Goal: Contribute content

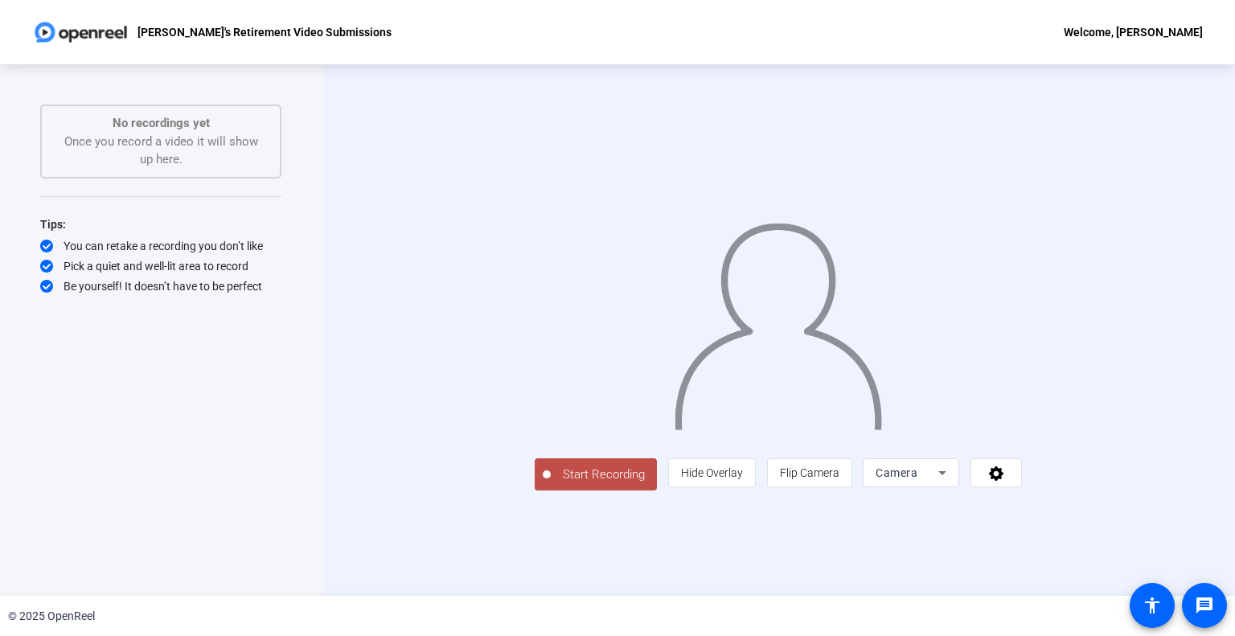
click at [551, 484] on span "Start Recording" at bounding box center [604, 475] width 106 height 18
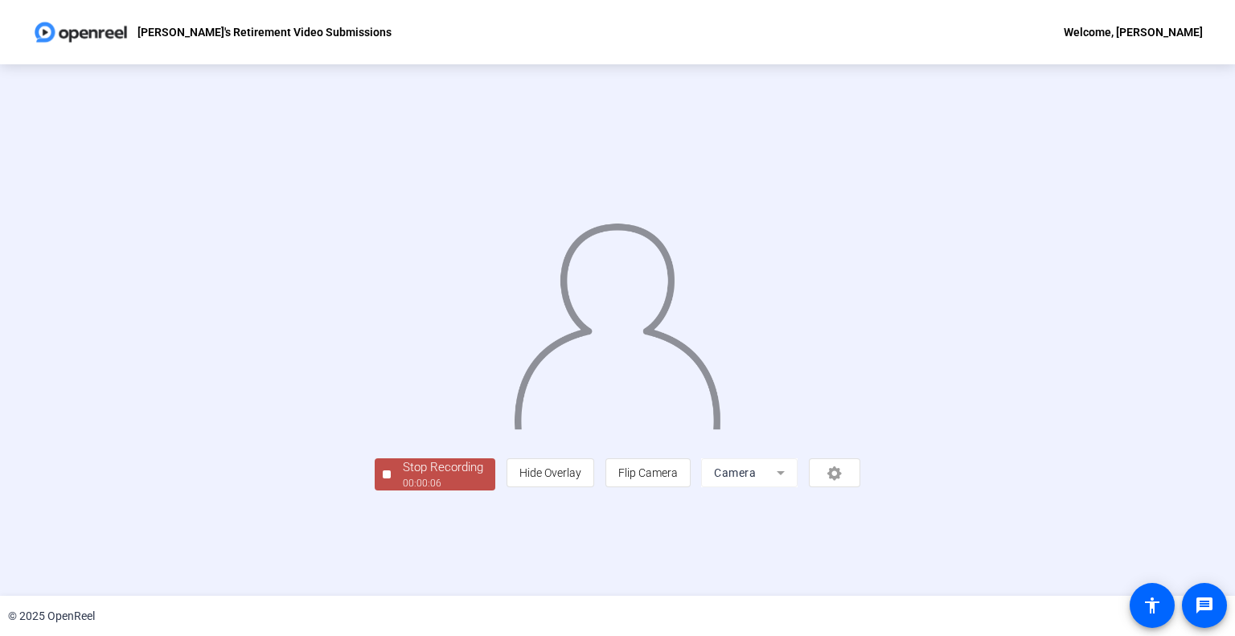
scroll to position [23, 0]
click at [403, 477] on div "Stop Recording" at bounding box center [443, 467] width 80 height 18
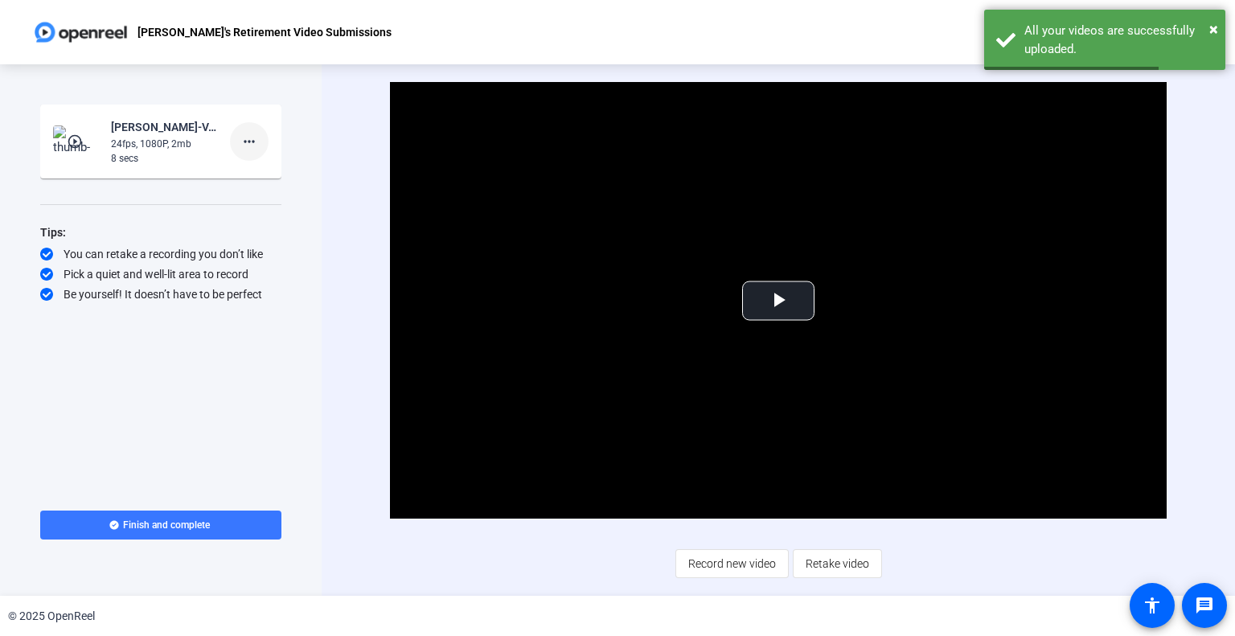
click at [250, 146] on mat-icon "more_horiz" at bounding box center [249, 141] width 19 height 19
click at [281, 173] on span "Delete clip" at bounding box center [275, 175] width 64 height 19
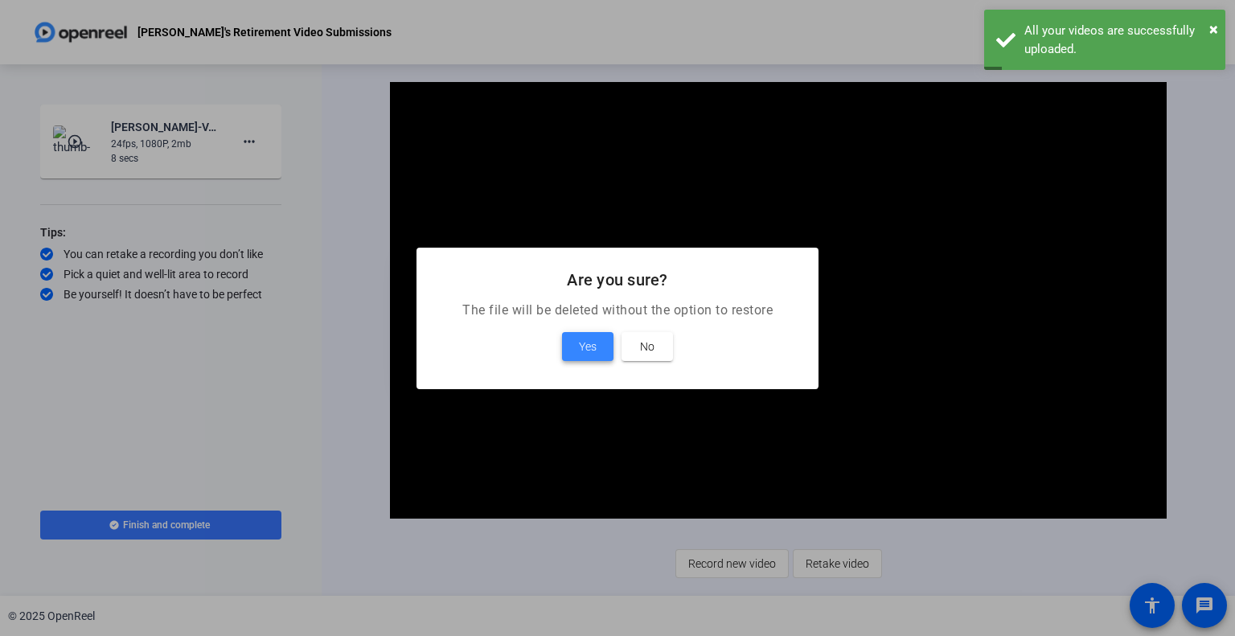
click at [583, 346] on span "Yes" at bounding box center [588, 346] width 18 height 19
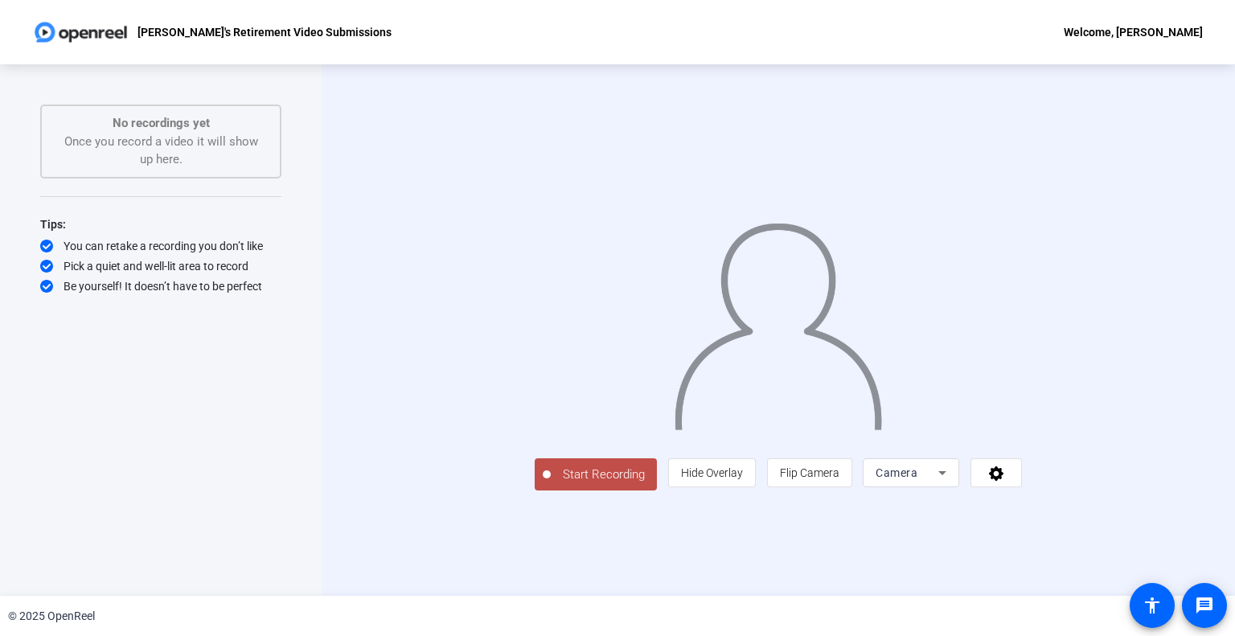
click at [535, 490] on button "Start Recording" at bounding box center [596, 474] width 122 height 32
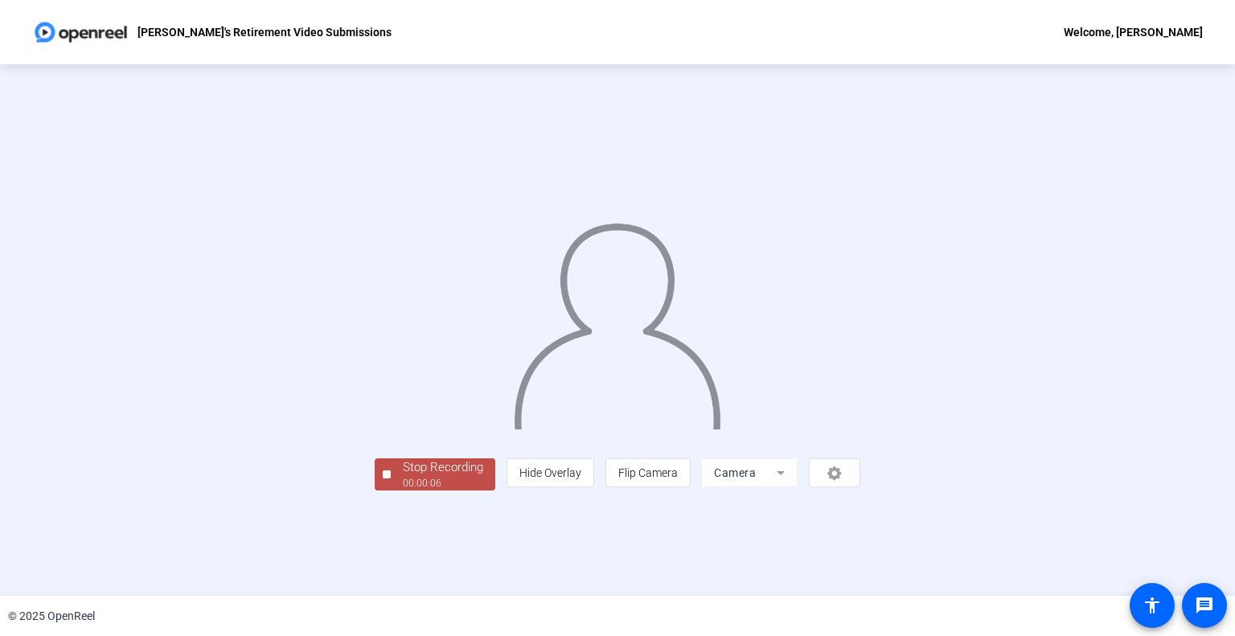
click at [403, 477] on div "Stop Recording" at bounding box center [443, 467] width 80 height 18
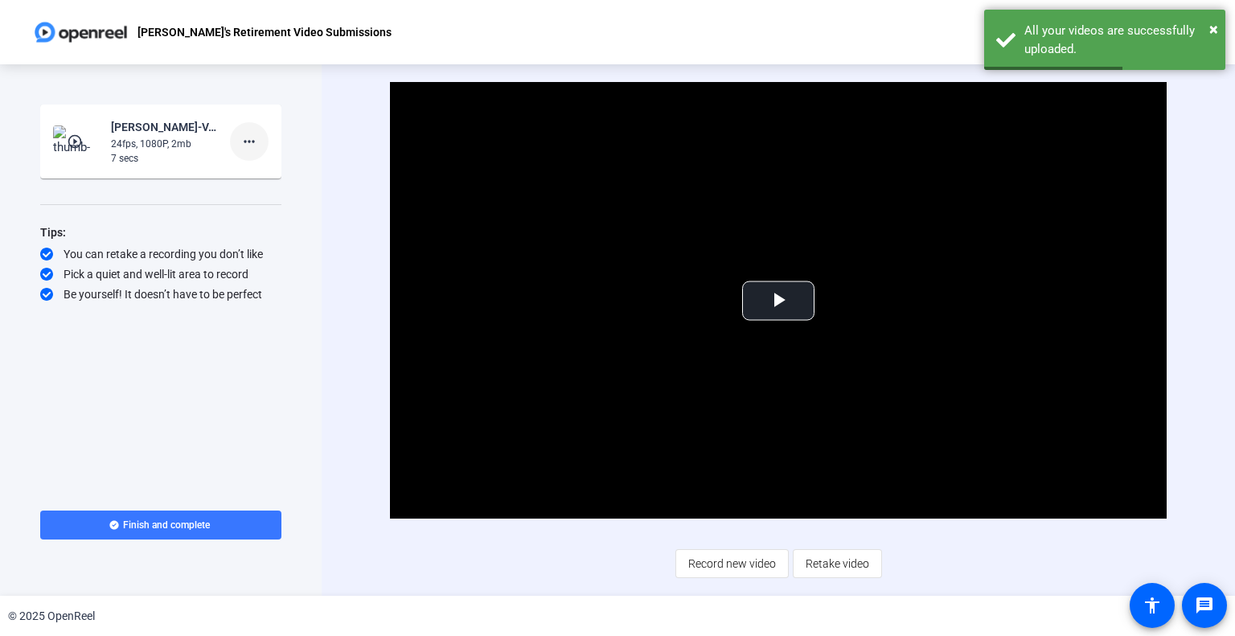
click at [248, 138] on mat-icon "more_horiz" at bounding box center [249, 141] width 19 height 19
click at [257, 174] on span "Delete clip" at bounding box center [275, 175] width 64 height 19
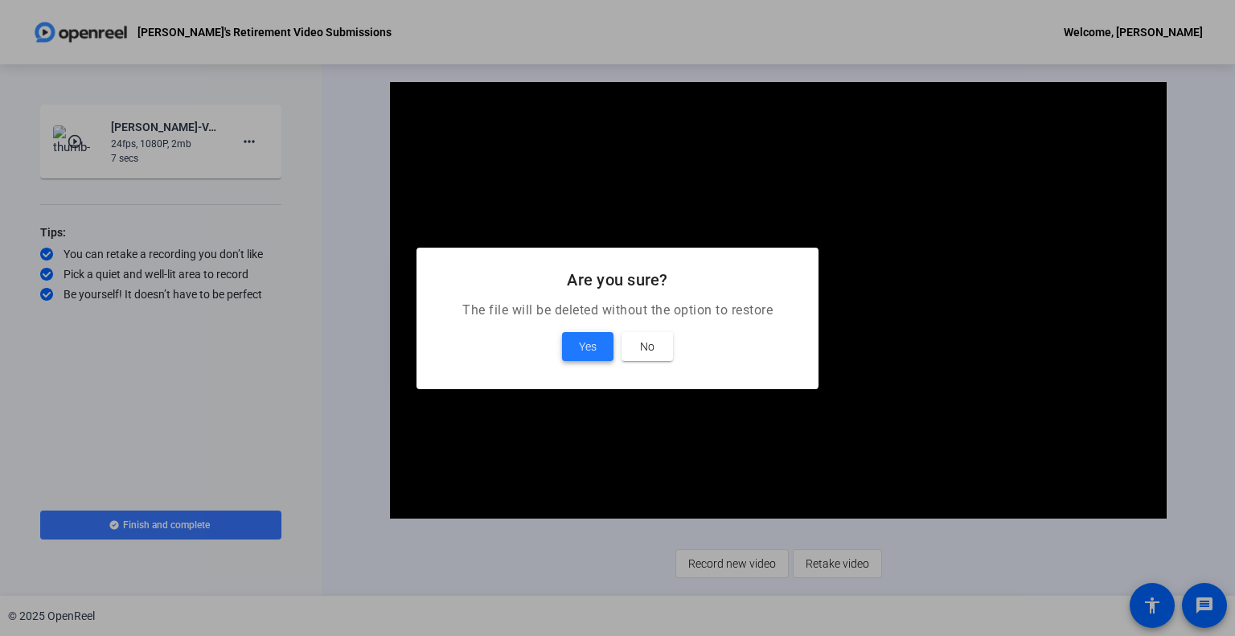
click at [598, 350] on span at bounding box center [587, 346] width 51 height 39
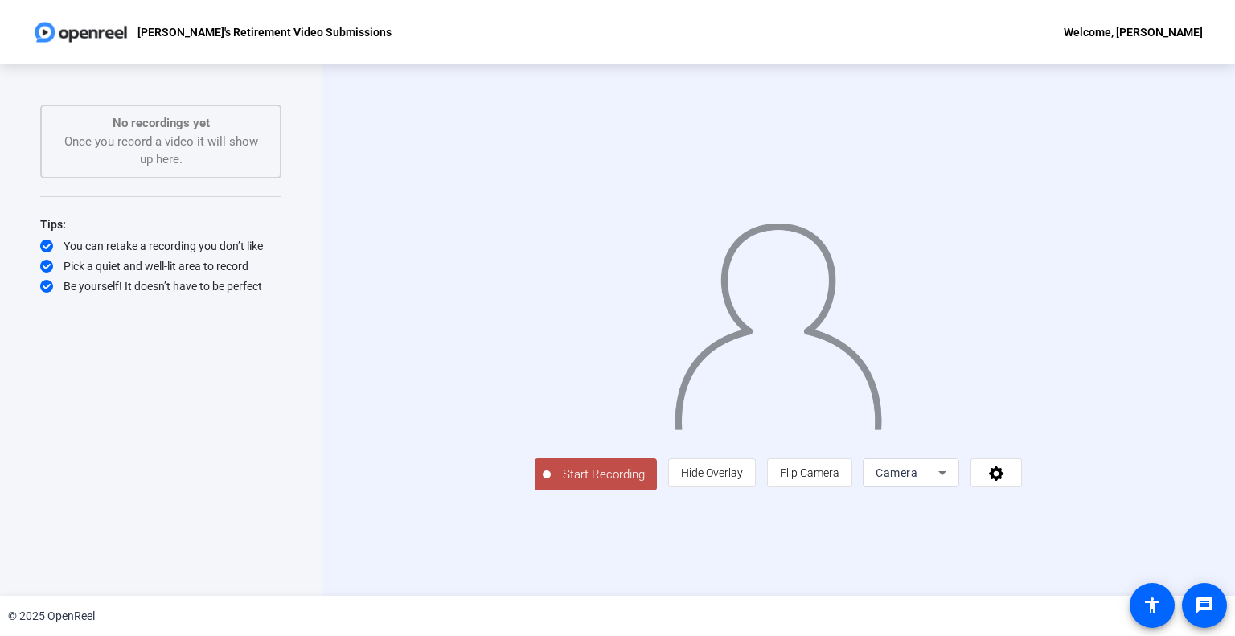
click at [551, 484] on span "Start Recording" at bounding box center [604, 475] width 106 height 18
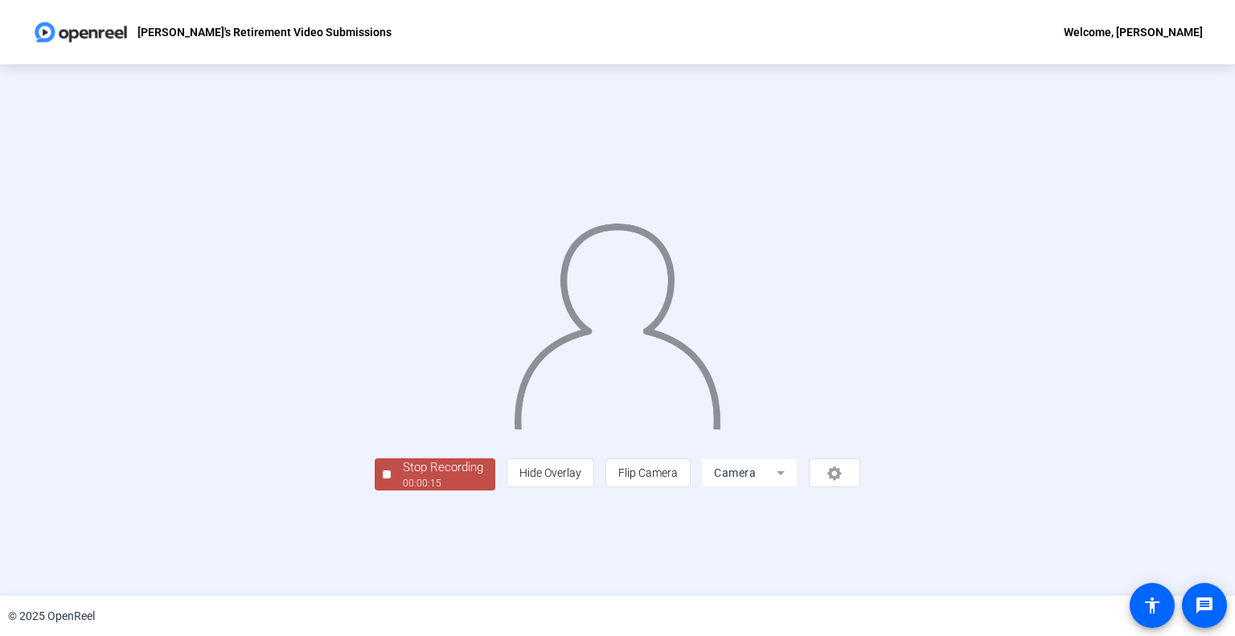
click at [403, 477] on div "Stop Recording" at bounding box center [443, 467] width 80 height 18
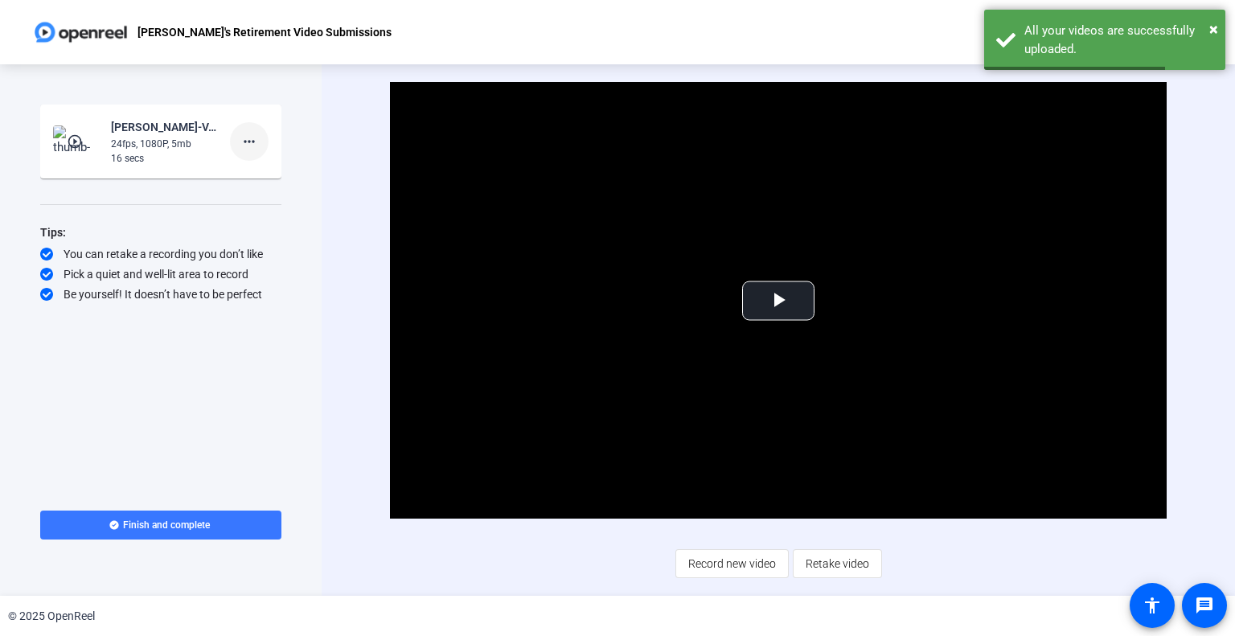
click at [252, 144] on mat-icon "more_horiz" at bounding box center [249, 141] width 19 height 19
click at [273, 173] on span "Delete clip" at bounding box center [275, 175] width 64 height 19
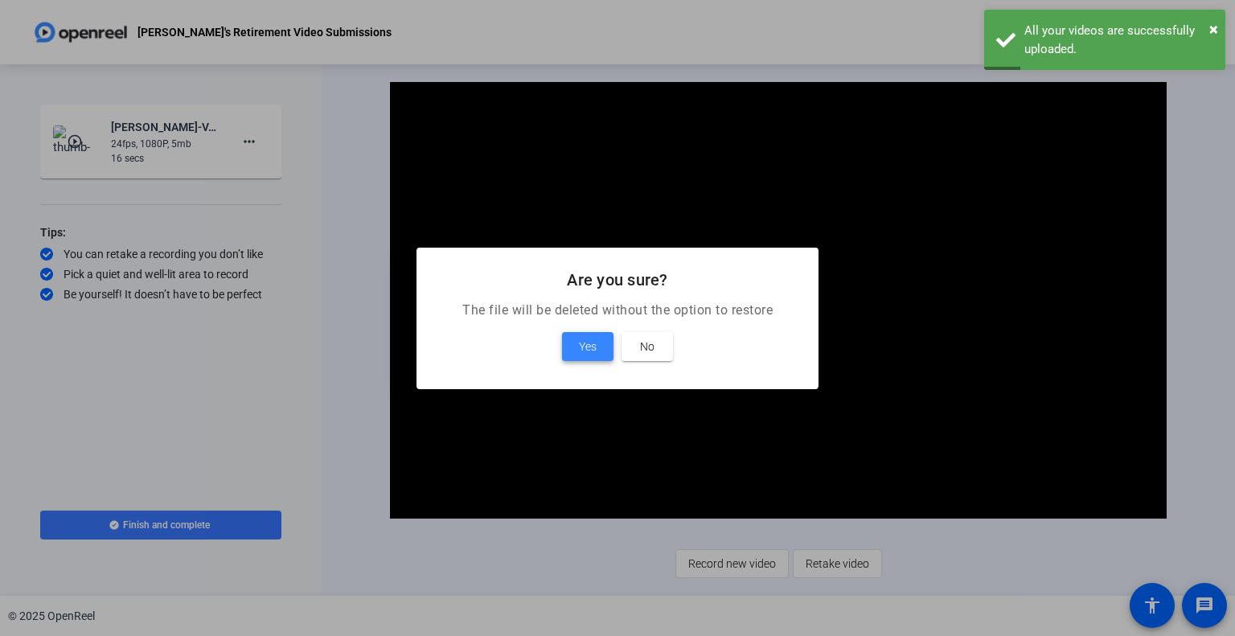
click at [600, 340] on span at bounding box center [587, 346] width 51 height 39
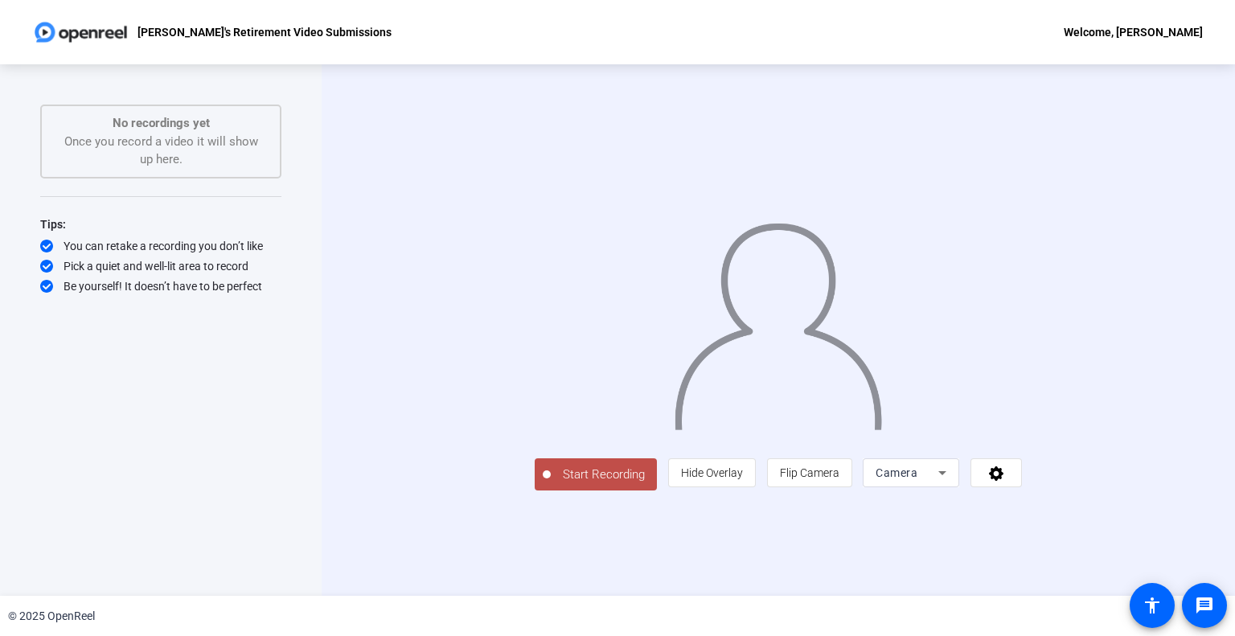
click at [551, 484] on span "Start Recording" at bounding box center [604, 475] width 106 height 18
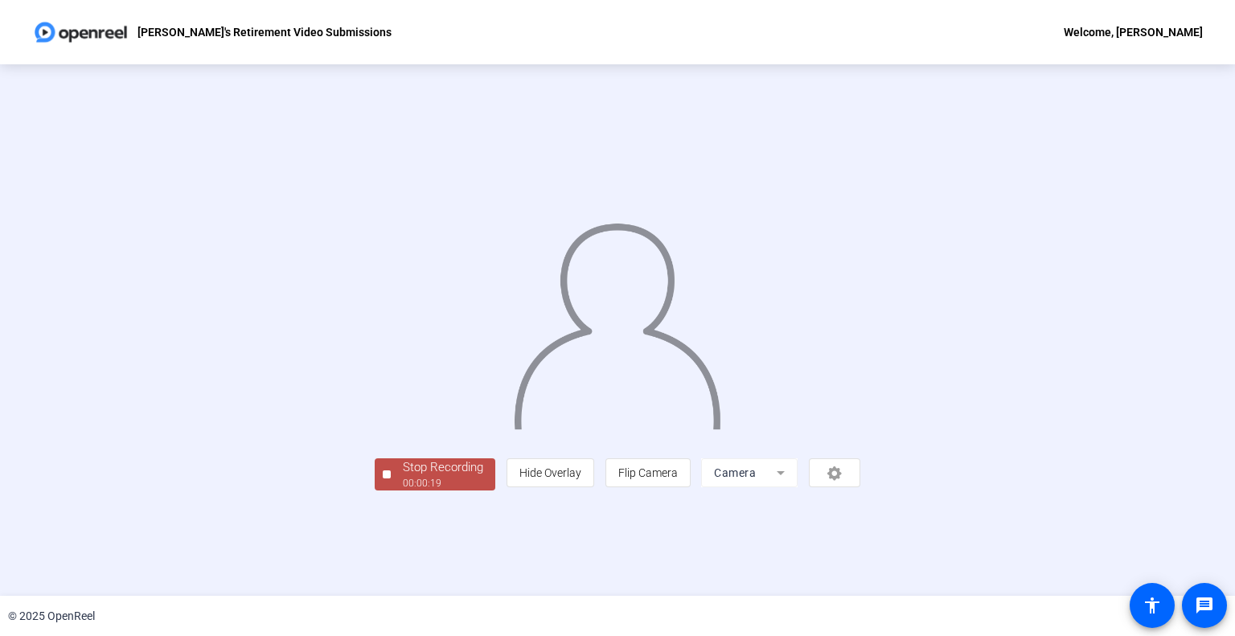
click at [375, 490] on div "Stop Recording 00:00:19 person Hide Overlay flip Flip Camera Camera" at bounding box center [618, 330] width 486 height 321
click at [403, 477] on div "Stop Recording" at bounding box center [443, 467] width 80 height 18
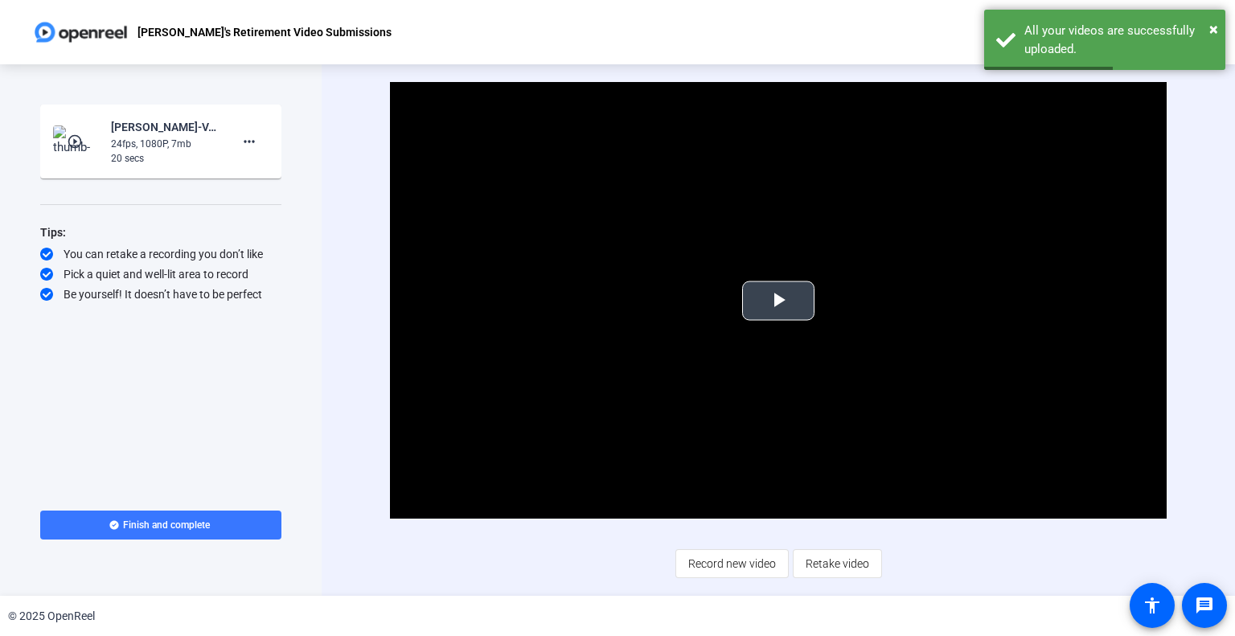
click at [778, 301] on span "Video Player" at bounding box center [778, 301] width 0 height 0
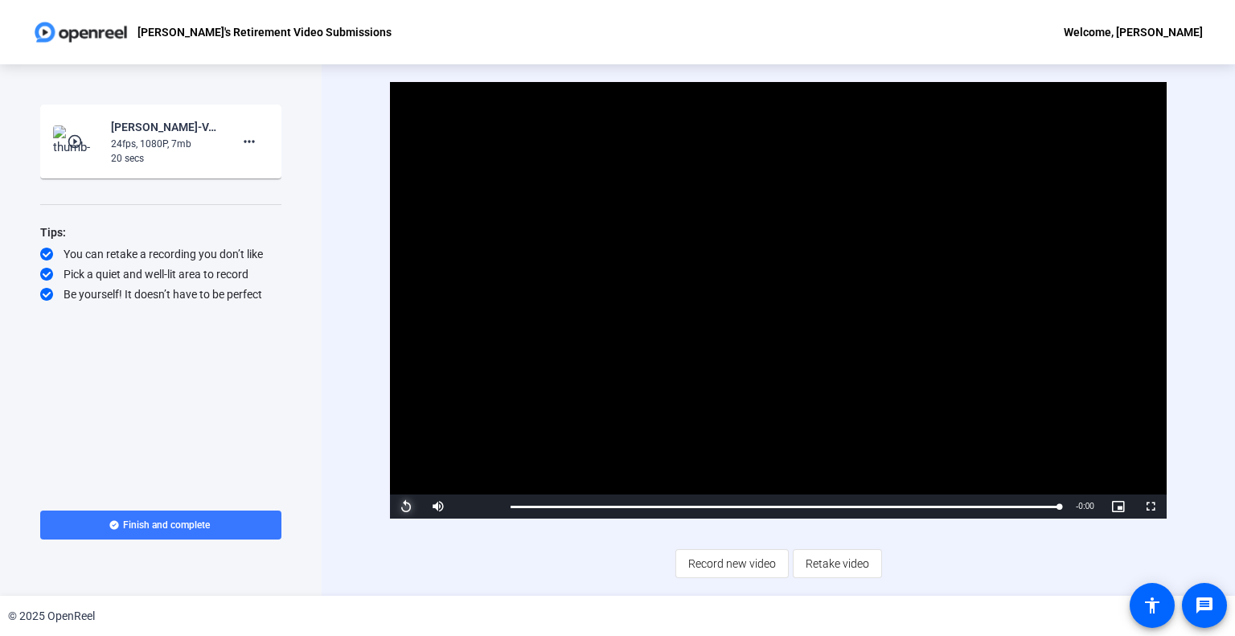
click at [402, 507] on span "Video Player" at bounding box center [406, 507] width 32 height 0
drag, startPoint x: 823, startPoint y: 573, endPoint x: 634, endPoint y: 555, distance: 190.6
click at [634, 555] on div "Video Player is loading. Play Video Replay Mute 0% Current Time 0:20 / Duration…" at bounding box center [778, 330] width 777 height 496
click at [404, 507] on span "Video Player" at bounding box center [406, 507] width 32 height 0
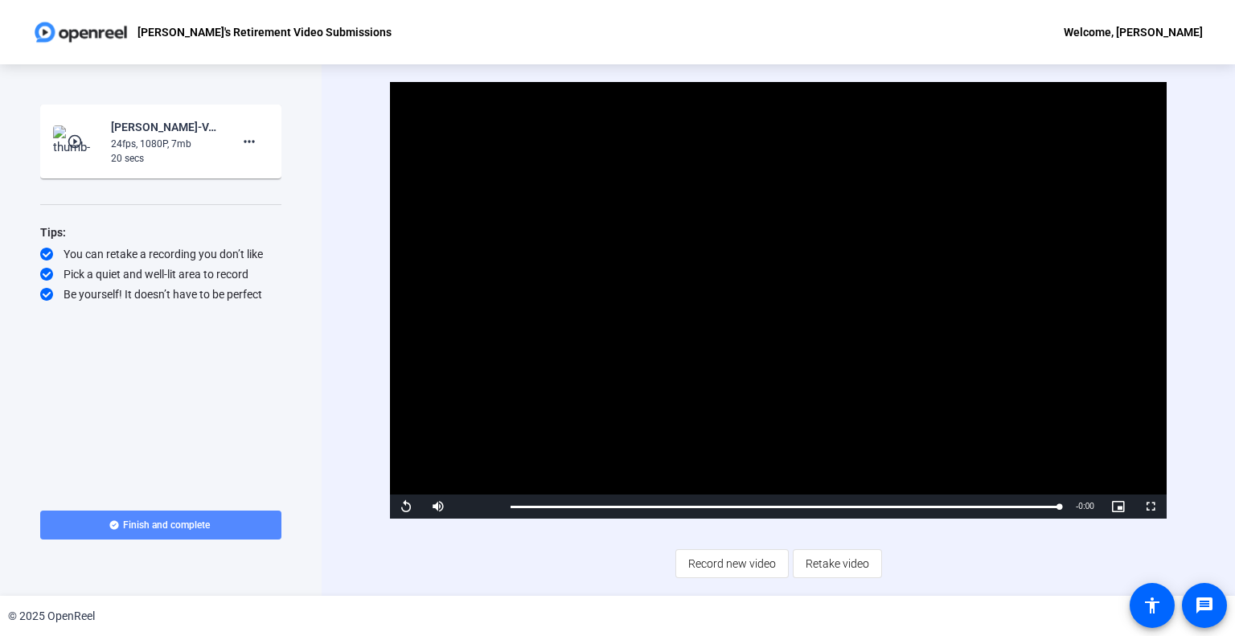
click at [151, 520] on span "Finish and complete" at bounding box center [166, 525] width 87 height 13
